Goal: Task Accomplishment & Management: Manage account settings

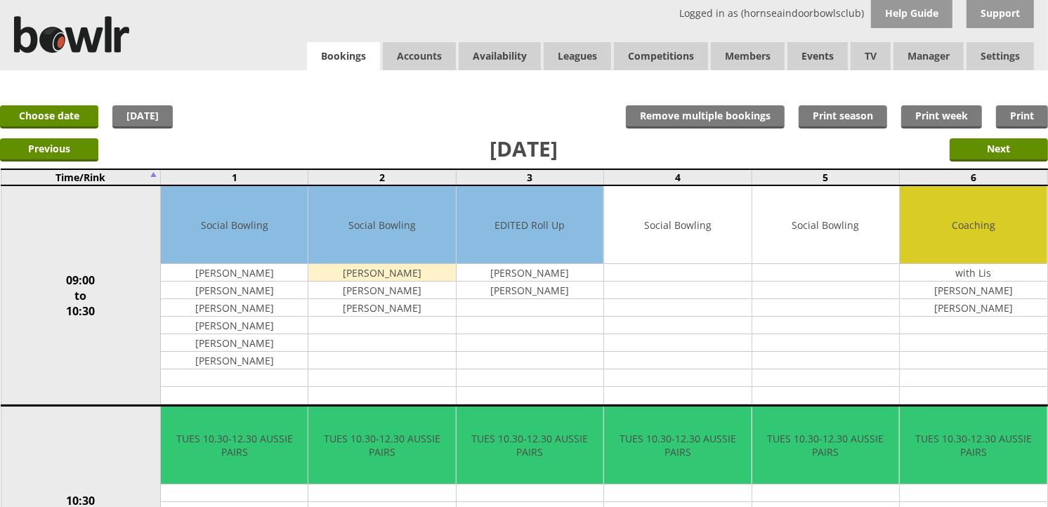
click at [355, 64] on link "Bookings" at bounding box center [343, 56] width 73 height 29
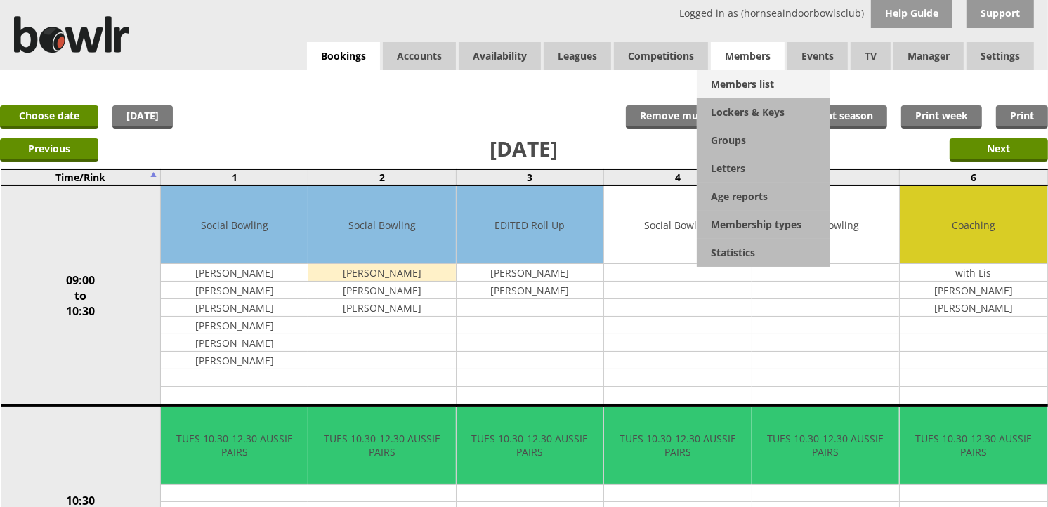
click at [740, 78] on link "Members list" at bounding box center [764, 84] width 134 height 28
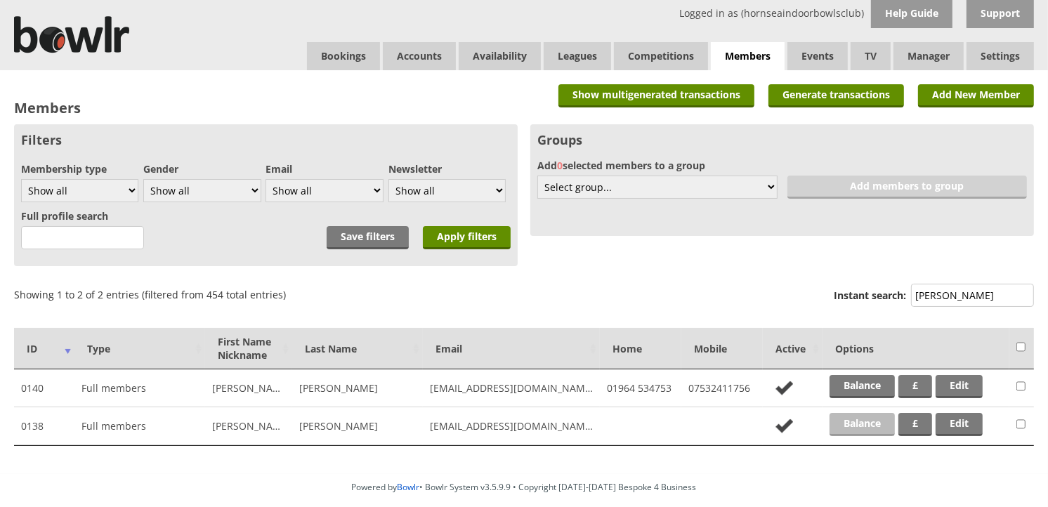
type input "simms"
click at [866, 425] on link "Balance" at bounding box center [862, 424] width 65 height 23
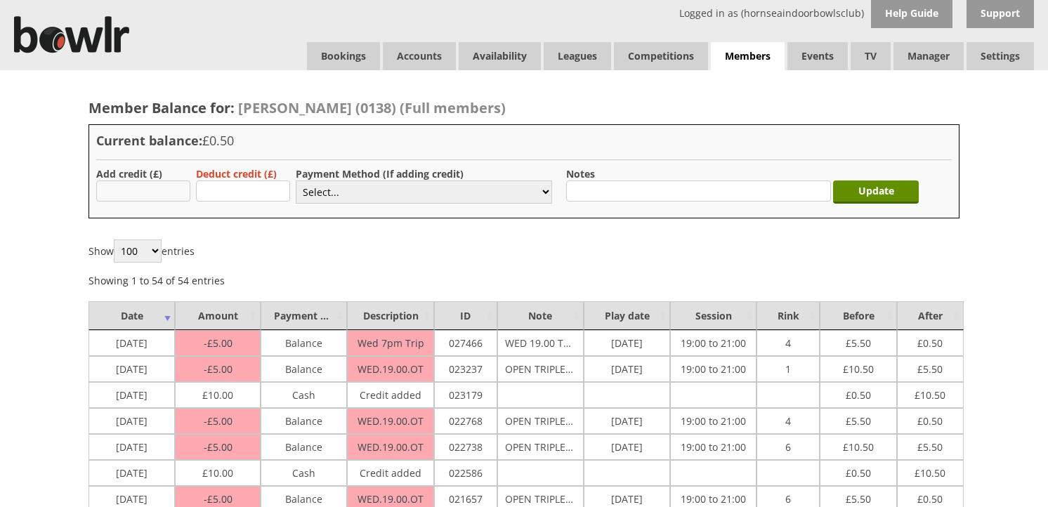
drag, startPoint x: 0, startPoint y: 0, endPoint x: 158, endPoint y: 188, distance: 245.3
click at [158, 188] on input "text" at bounding box center [143, 191] width 94 height 21
type input "20.00"
click at [323, 190] on select "Select... Cash Card Cheque Bank Transfer Other Member Card Gift Voucher Balance" at bounding box center [424, 192] width 256 height 23
select select "2"
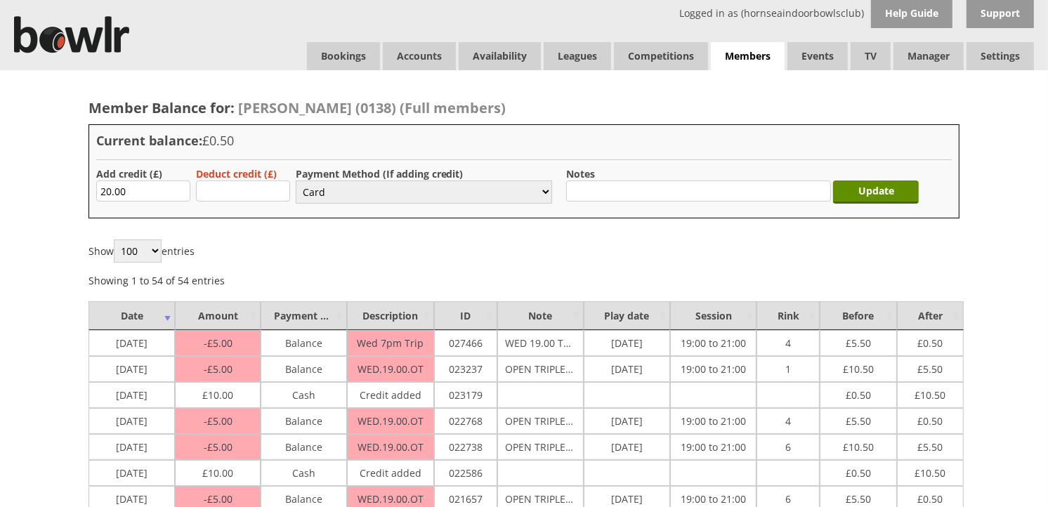
click at [296, 181] on select "Select... Cash Card Cheque Bank Transfer Other Member Card Gift Voucher Balance" at bounding box center [424, 192] width 256 height 23
click at [909, 200] on input "Update" at bounding box center [876, 192] width 86 height 23
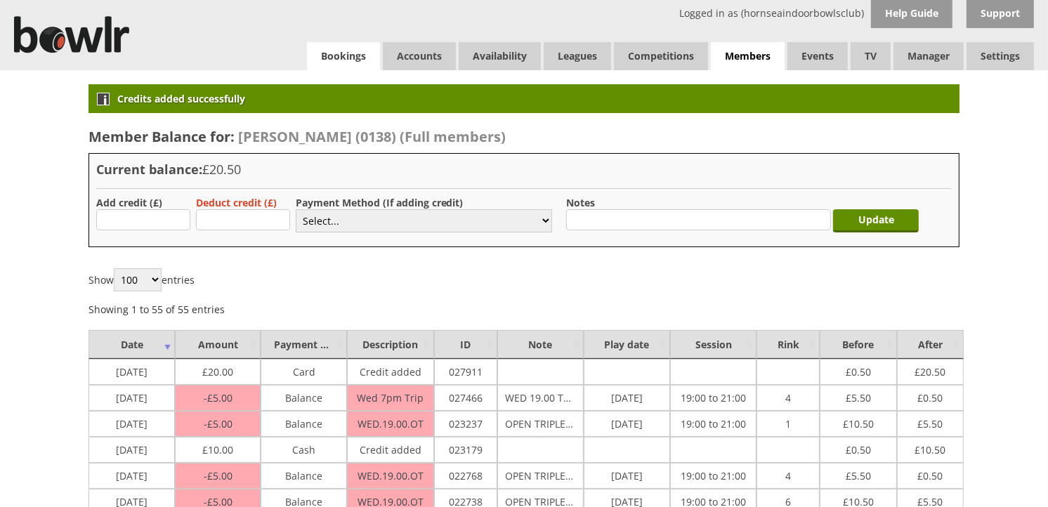
click at [316, 62] on link "Bookings" at bounding box center [343, 56] width 73 height 28
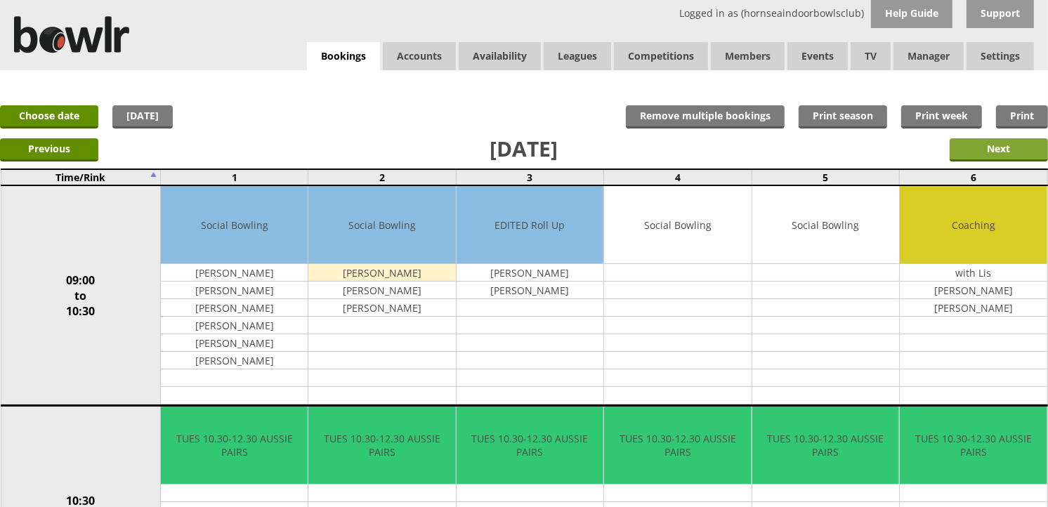
click at [1007, 160] on input "Next" at bounding box center [999, 149] width 98 height 23
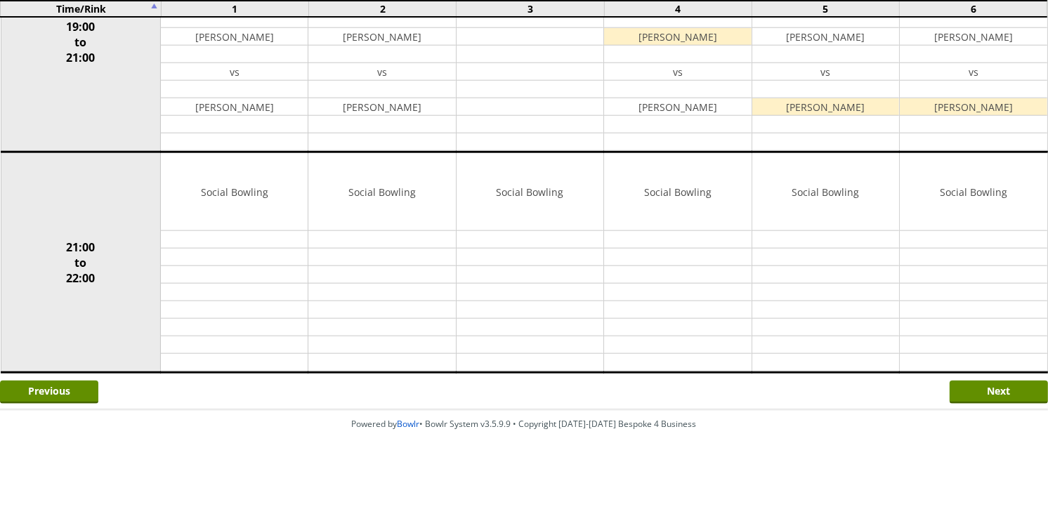
scroll to position [1358, 0]
click at [993, 384] on input "Next" at bounding box center [999, 390] width 98 height 23
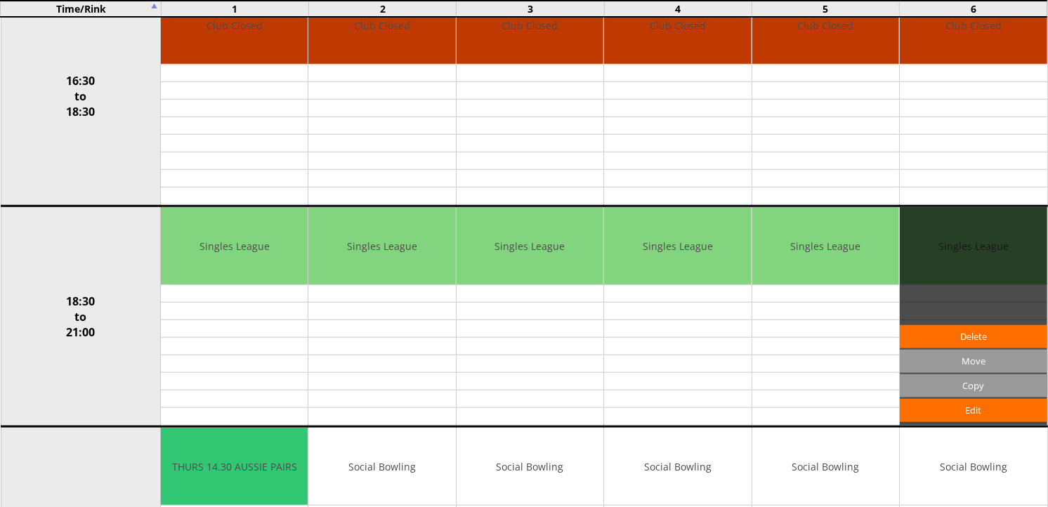
scroll to position [1327, 0]
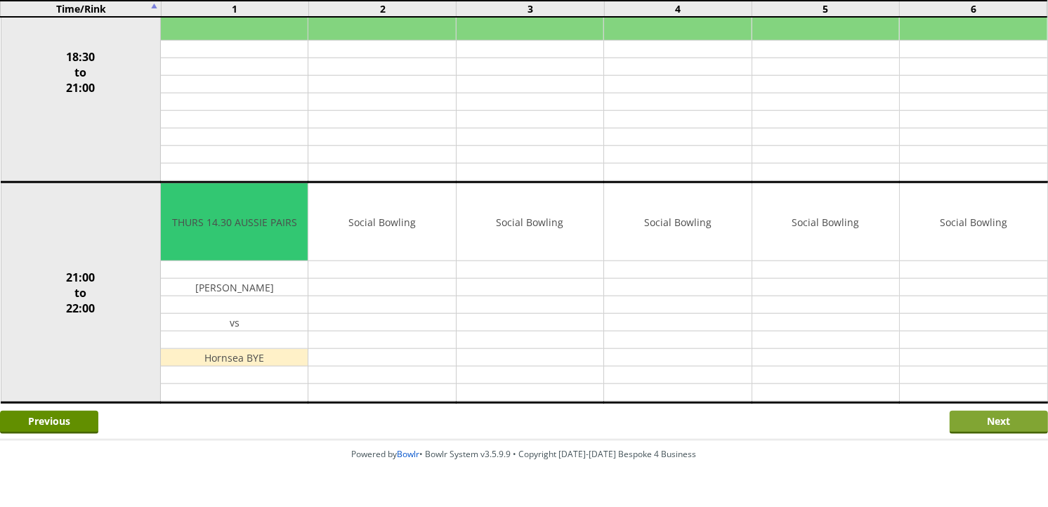
click at [989, 416] on input "Next" at bounding box center [999, 422] width 98 height 23
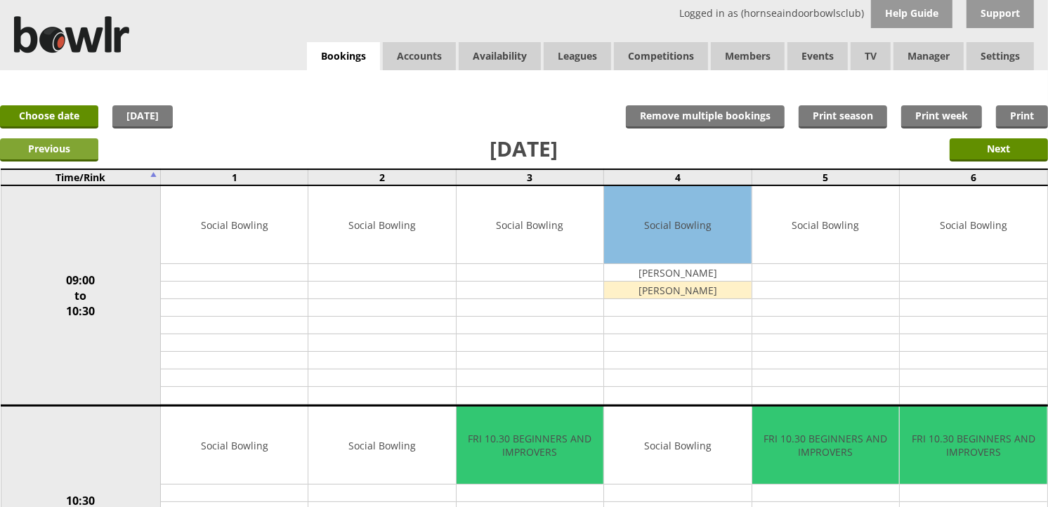
click at [51, 148] on input "Previous" at bounding box center [49, 149] width 98 height 23
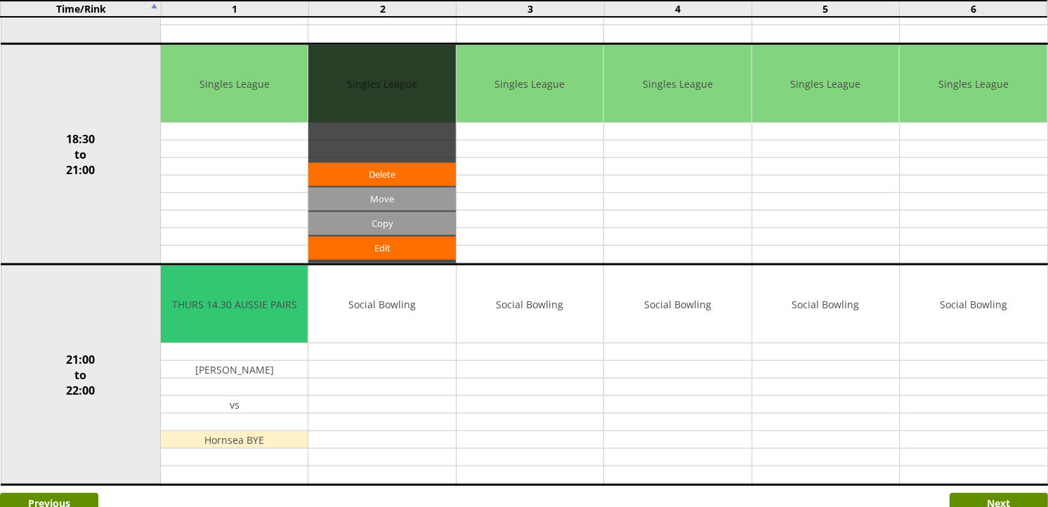
scroll to position [1249, 0]
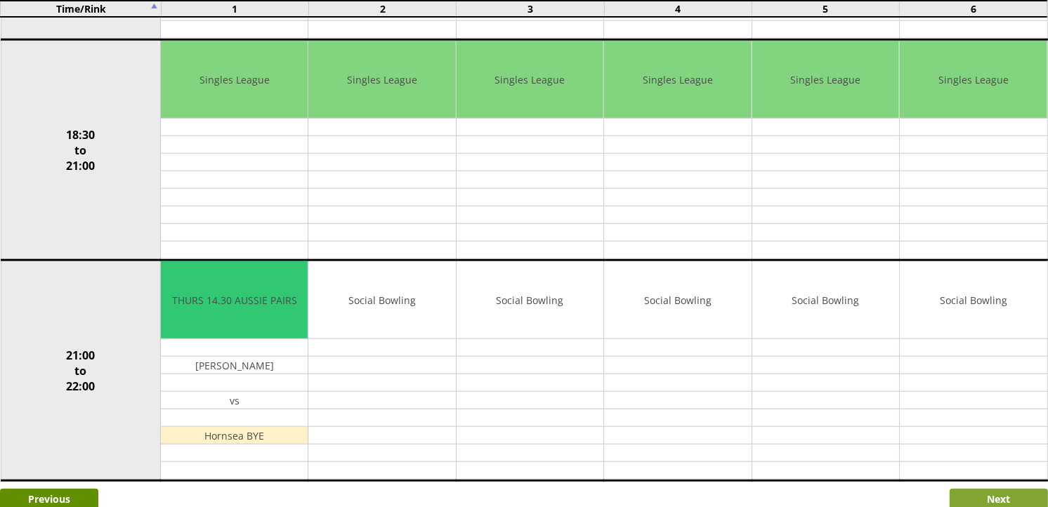
click at [970, 497] on input "Next" at bounding box center [999, 500] width 98 height 23
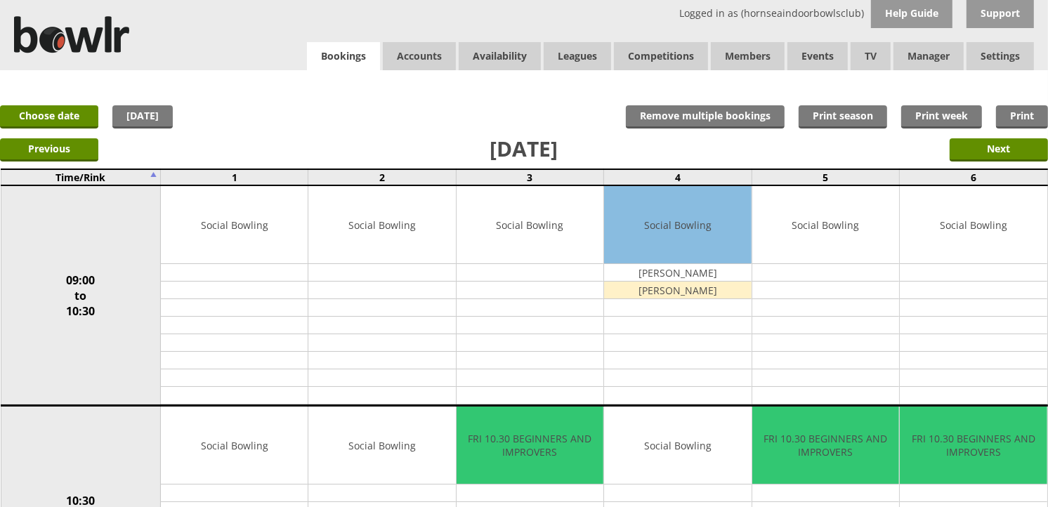
click at [316, 46] on link "Bookings" at bounding box center [343, 56] width 73 height 29
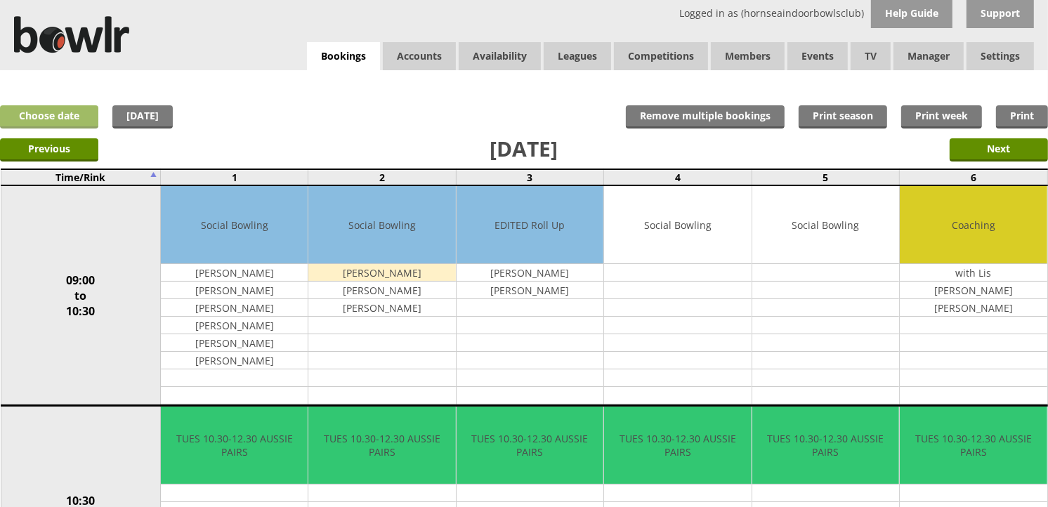
click at [92, 114] on link "Choose date" at bounding box center [49, 116] width 98 height 23
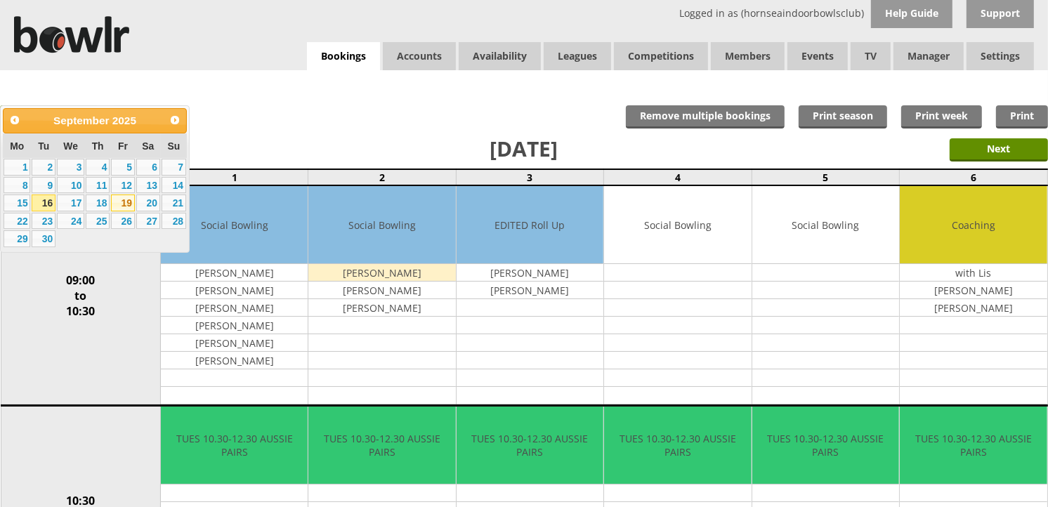
click at [115, 205] on link "19" at bounding box center [123, 203] width 24 height 17
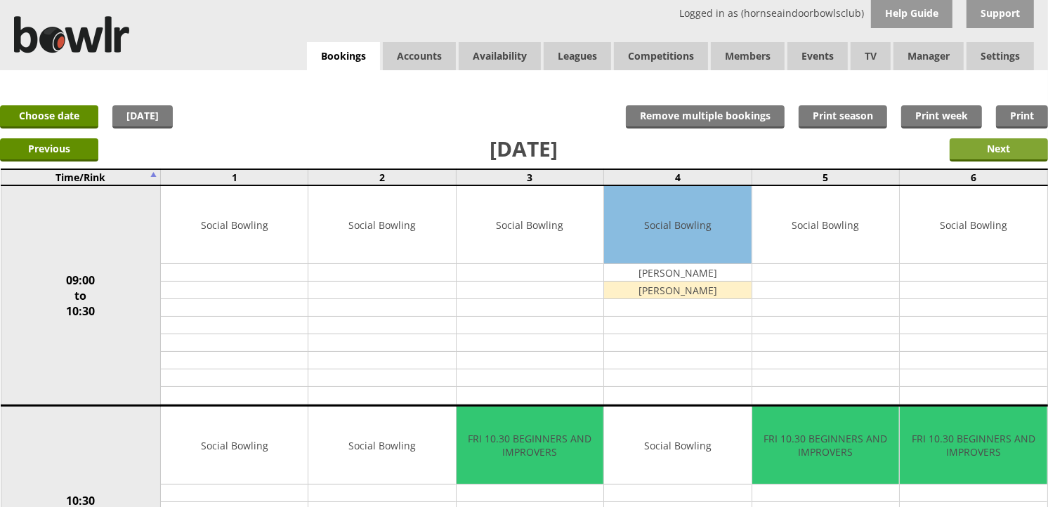
click at [1009, 141] on input "Next" at bounding box center [999, 149] width 98 height 23
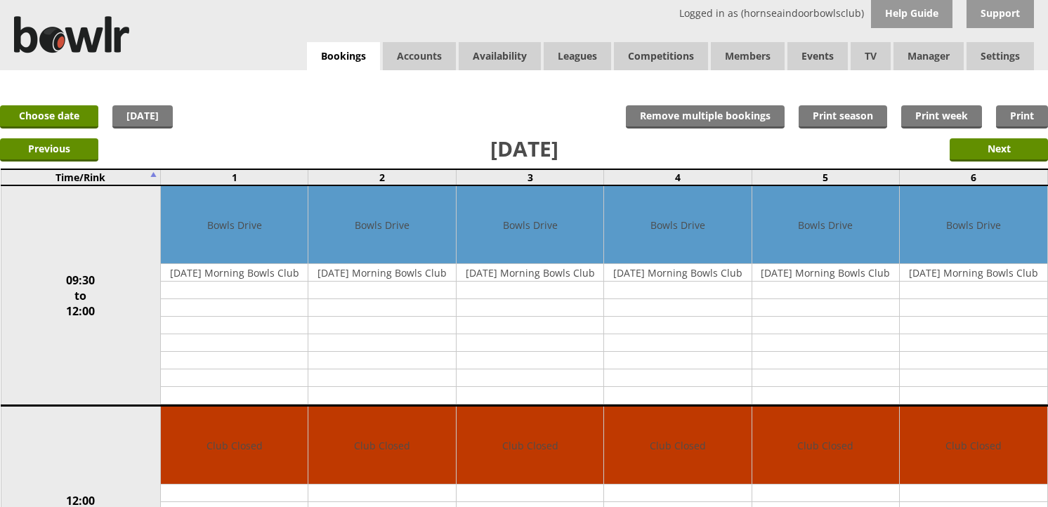
click at [1009, 141] on input "Next" at bounding box center [999, 149] width 98 height 23
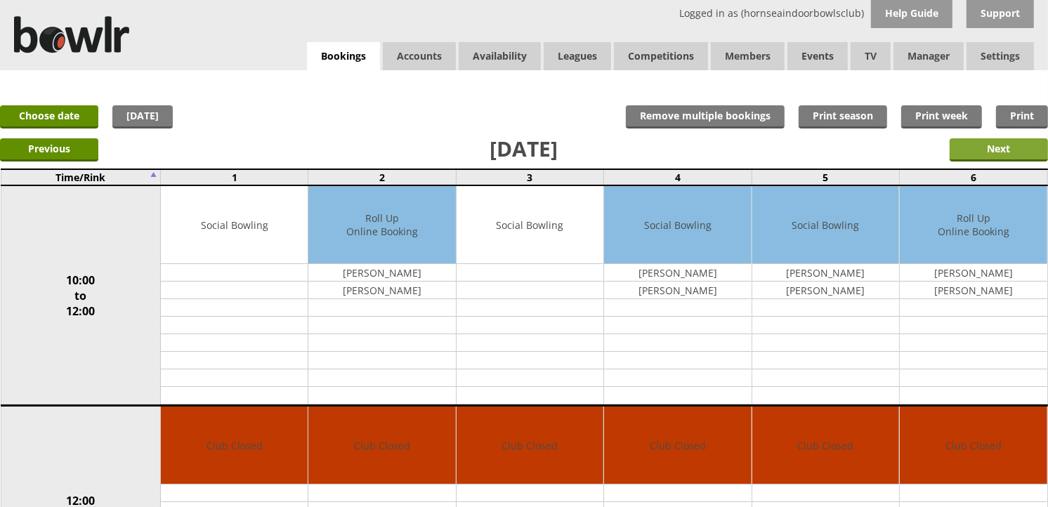
click at [1001, 146] on input "Next" at bounding box center [999, 149] width 98 height 23
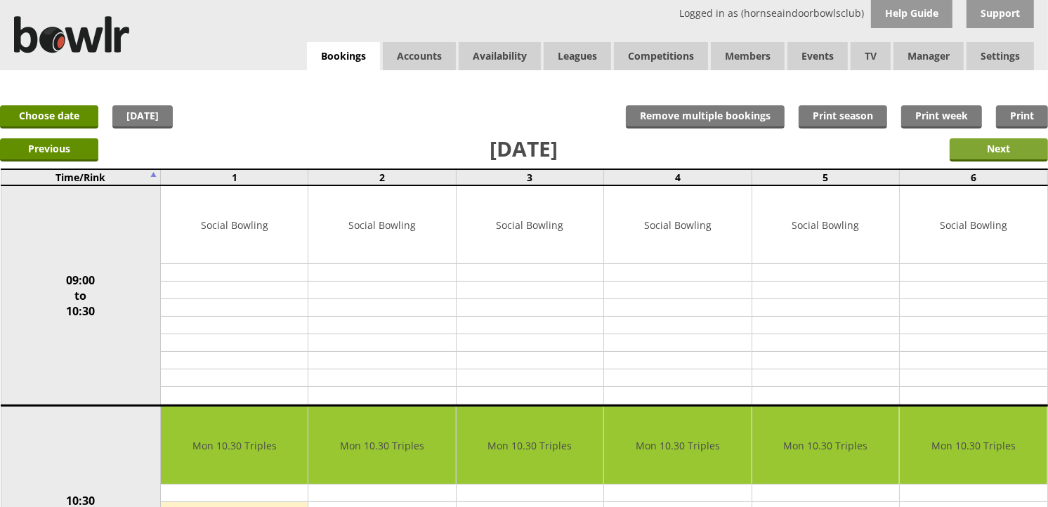
click at [1009, 151] on input "Next" at bounding box center [999, 149] width 98 height 23
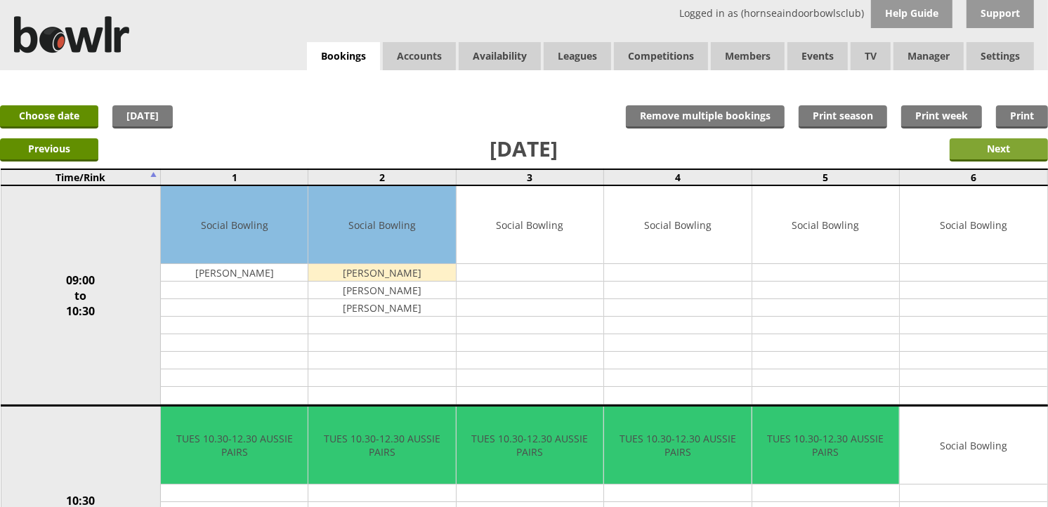
click at [1009, 152] on input "Next" at bounding box center [999, 149] width 98 height 23
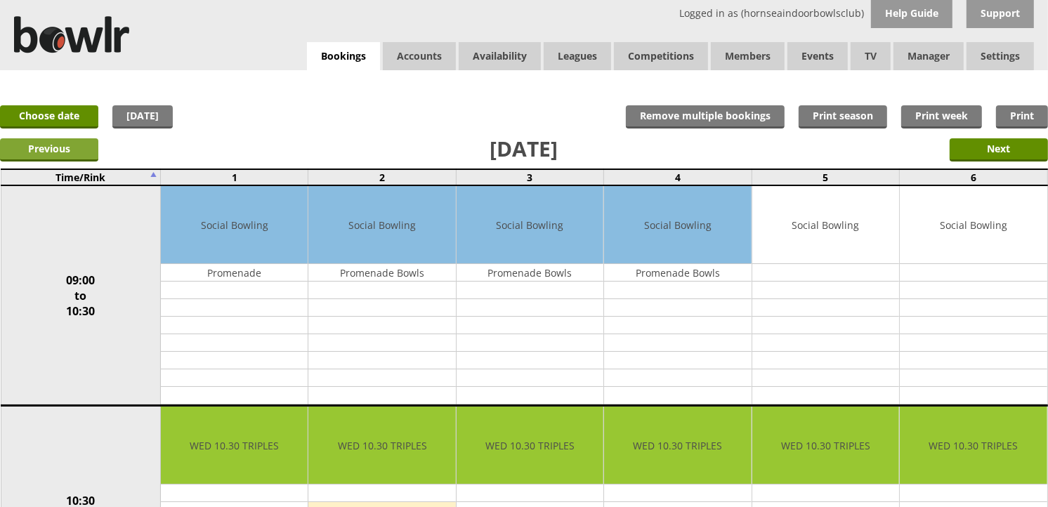
click at [12, 152] on input "Previous" at bounding box center [49, 149] width 98 height 23
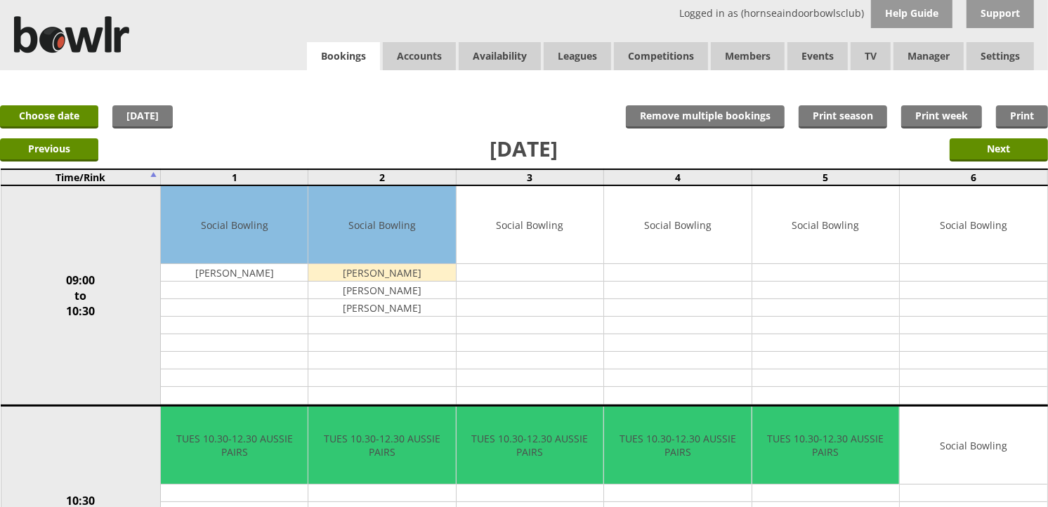
click at [350, 67] on link "Bookings" at bounding box center [343, 56] width 73 height 29
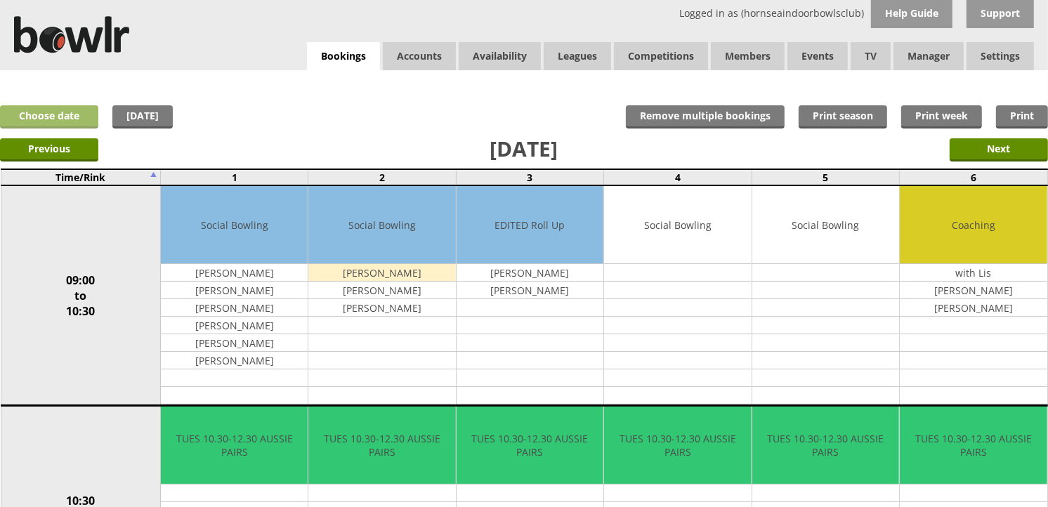
click at [94, 107] on link "Choose date" at bounding box center [49, 116] width 98 height 23
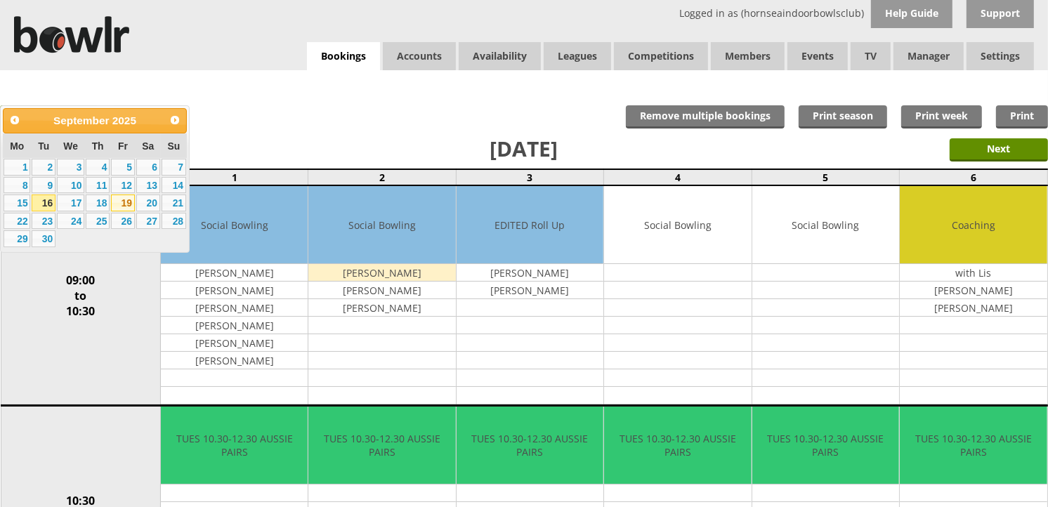
click at [115, 204] on link "19" at bounding box center [123, 203] width 24 height 17
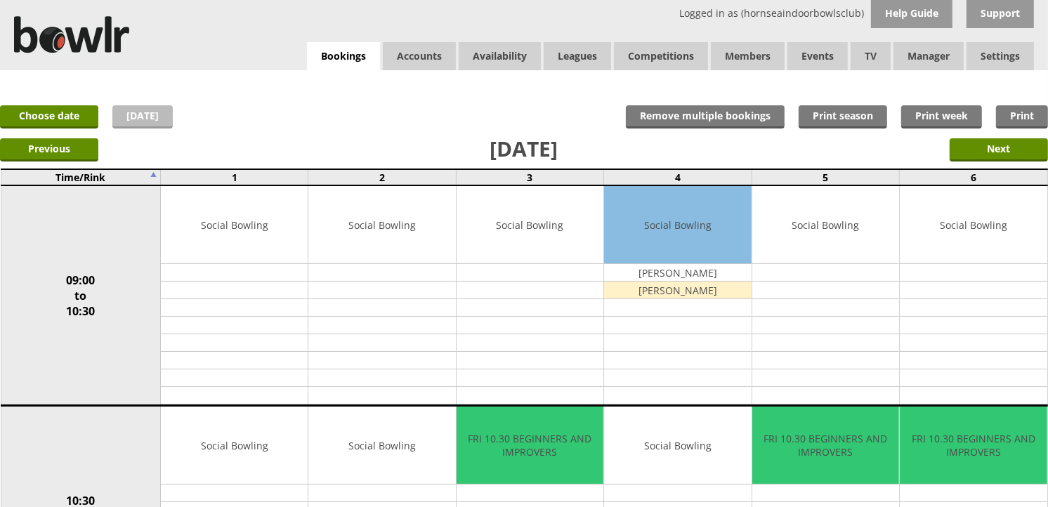
click at [123, 105] on link "[DATE]" at bounding box center [142, 116] width 60 height 23
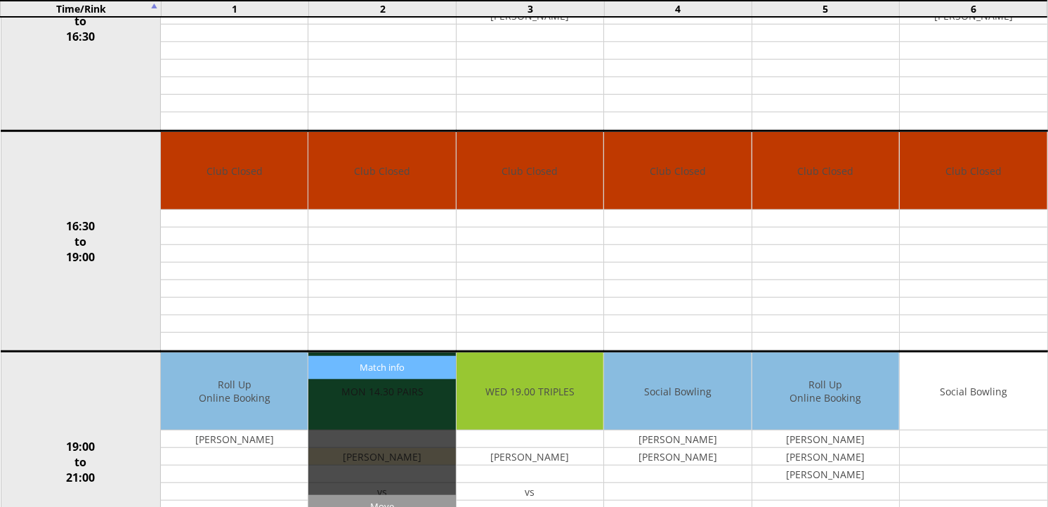
scroll to position [1171, 0]
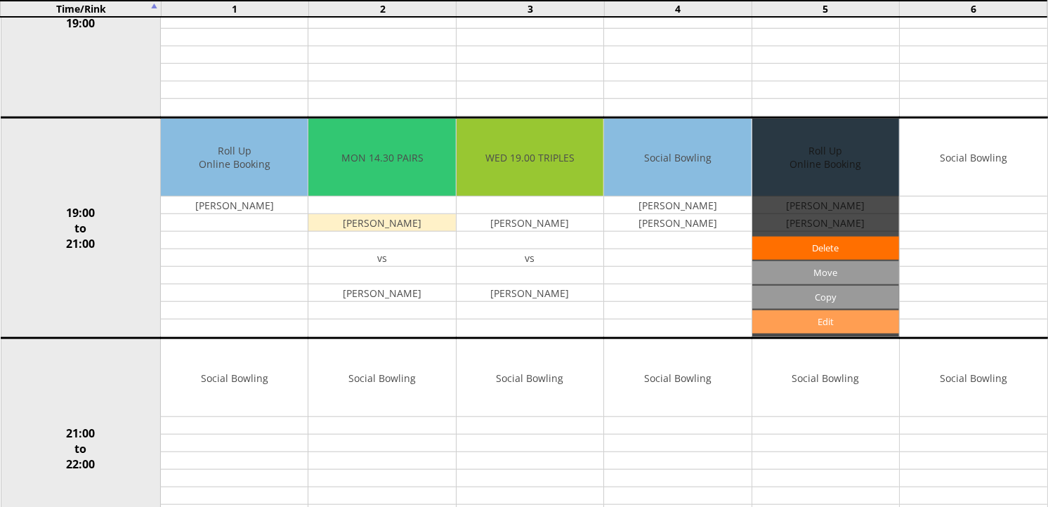
click at [798, 319] on link "Edit" at bounding box center [826, 322] width 147 height 23
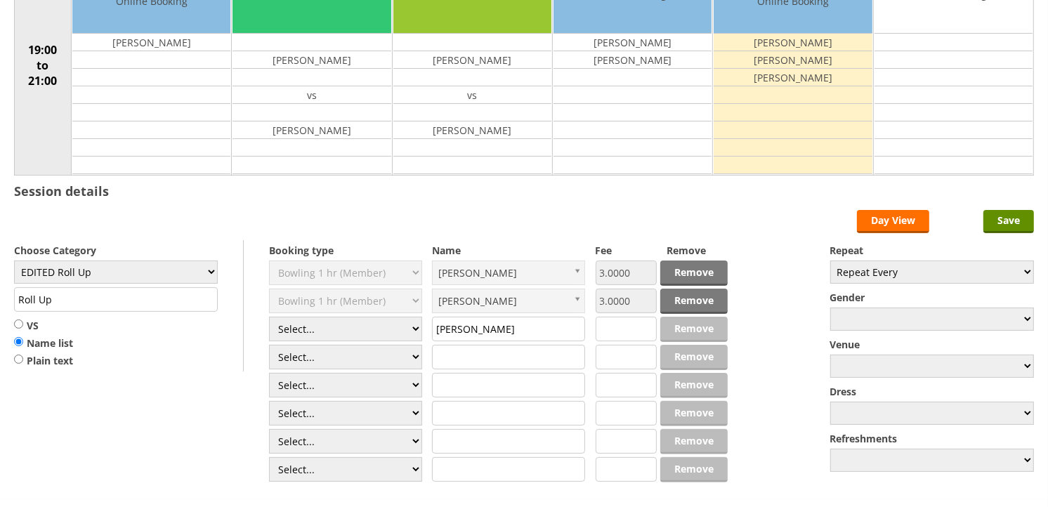
scroll to position [234, 0]
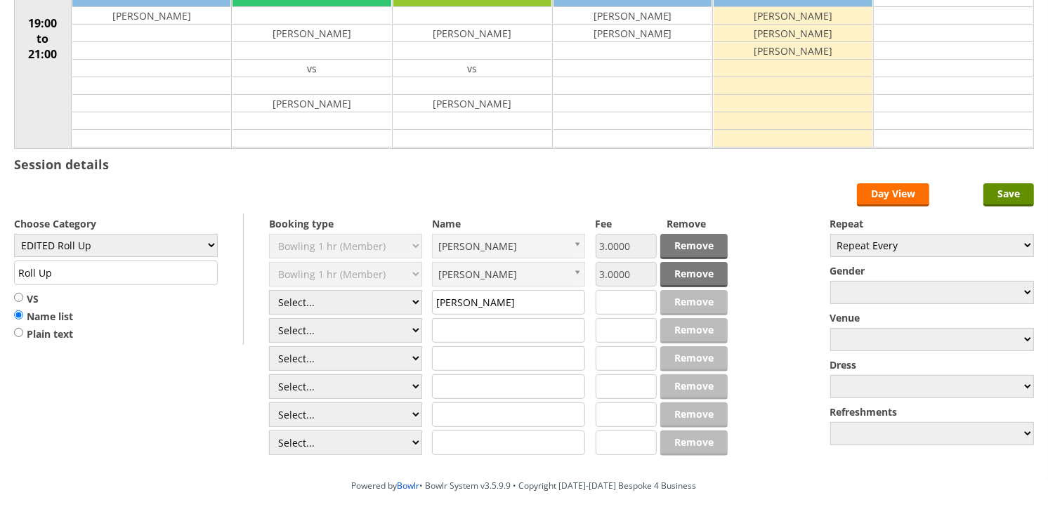
drag, startPoint x: 565, startPoint y: 305, endPoint x: 427, endPoint y: 312, distance: 137.9
click at [427, 312] on form "Save Day View Choose Category EDITED Roll Up Roll Up VS Name list Plain text Bo…" at bounding box center [524, 320] width 1020 height 275
click at [993, 200] on input "Save" at bounding box center [1009, 194] width 51 height 23
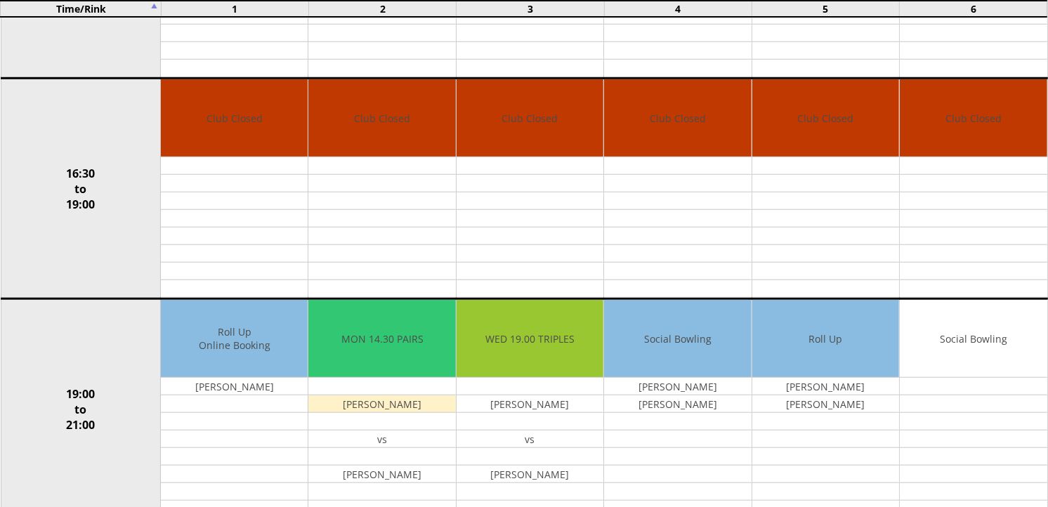
scroll to position [1015, 0]
